Goal: Navigation & Orientation: Understand site structure

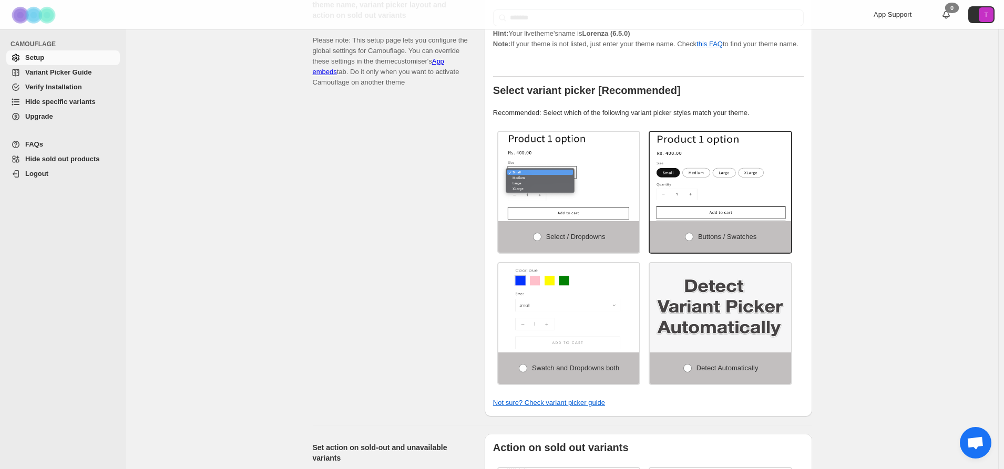
scroll to position [189, 0]
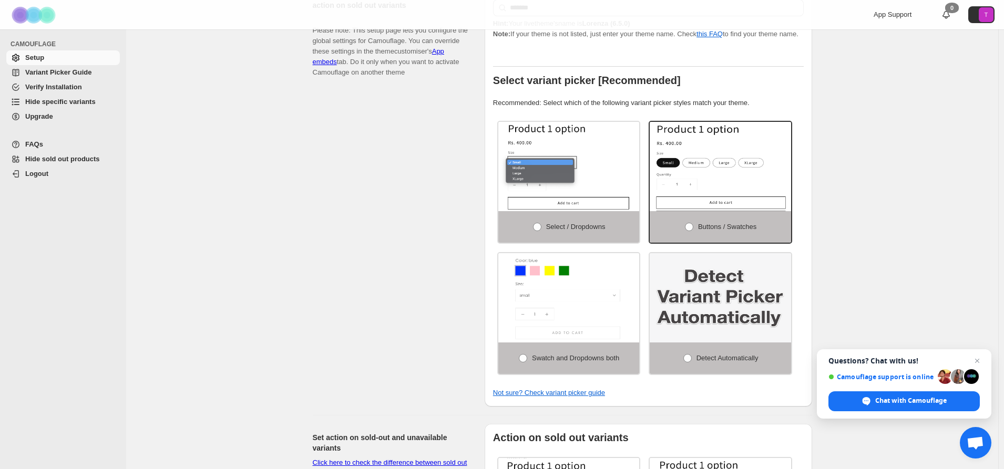
click at [49, 74] on span "Variant Picker Guide" at bounding box center [58, 72] width 66 height 8
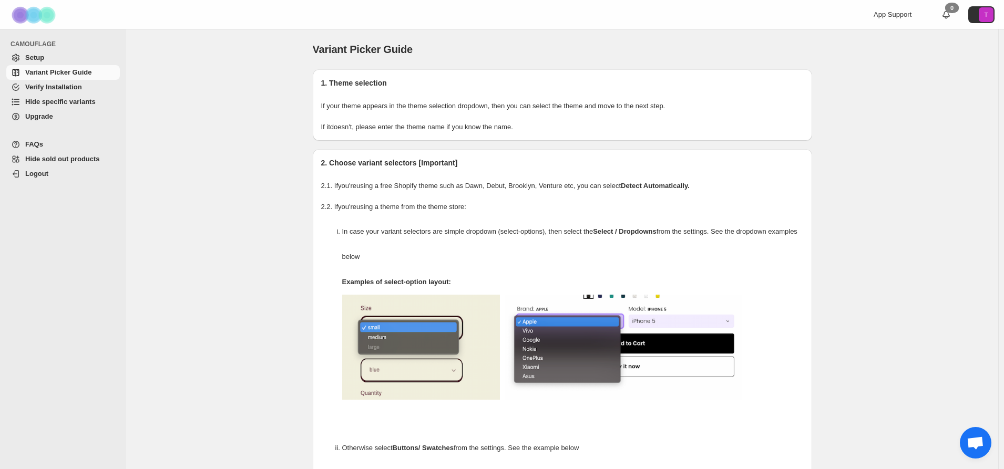
click at [51, 85] on span "Verify Installation" at bounding box center [53, 87] width 57 height 8
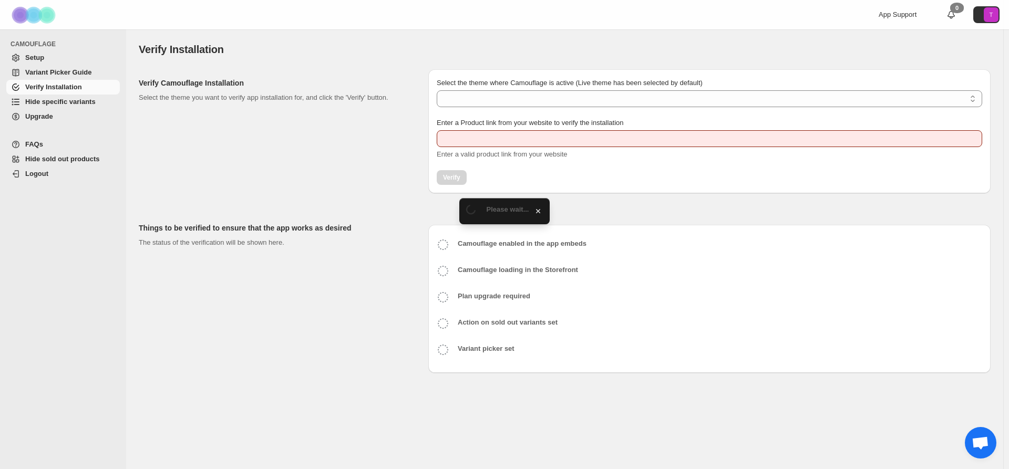
click at [49, 100] on span "Hide specific variants" at bounding box center [60, 102] width 70 height 8
